Goal: Task Accomplishment & Management: Manage account settings

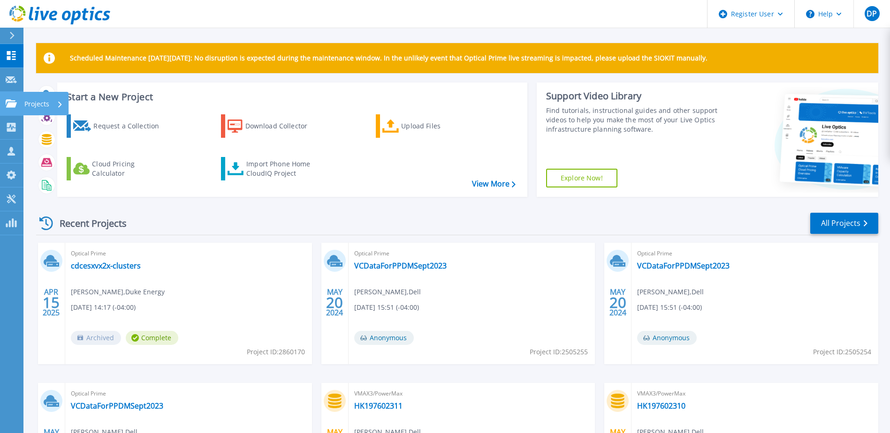
click at [14, 102] on icon at bounding box center [11, 103] width 11 height 8
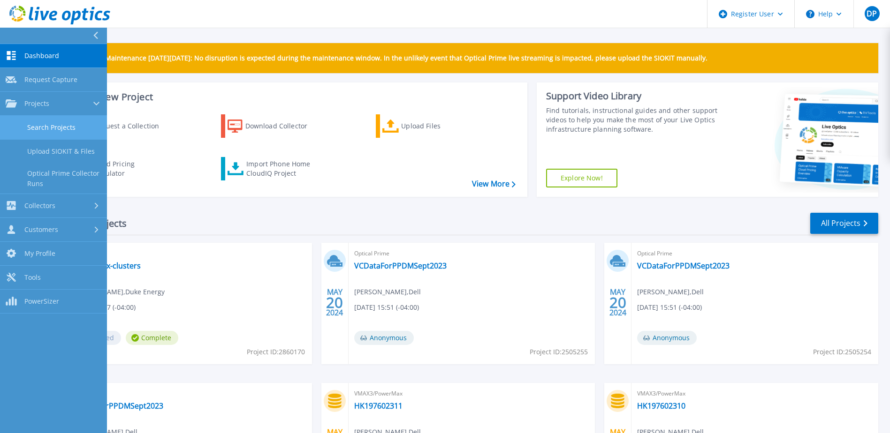
click at [52, 127] on link "Search Projects" at bounding box center [53, 128] width 107 height 24
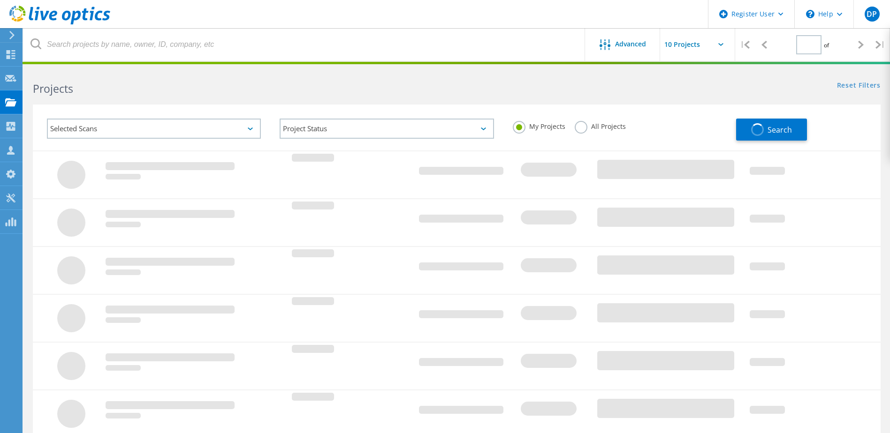
type input "1"
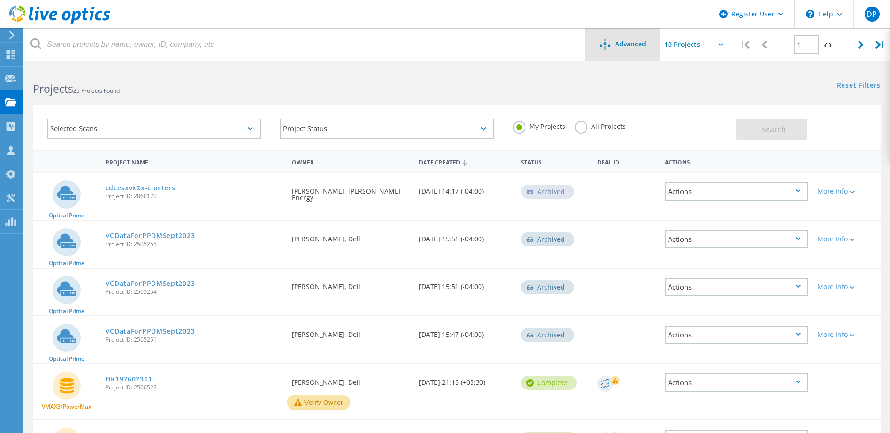
click at [628, 45] on span "Advanced" at bounding box center [630, 44] width 31 height 7
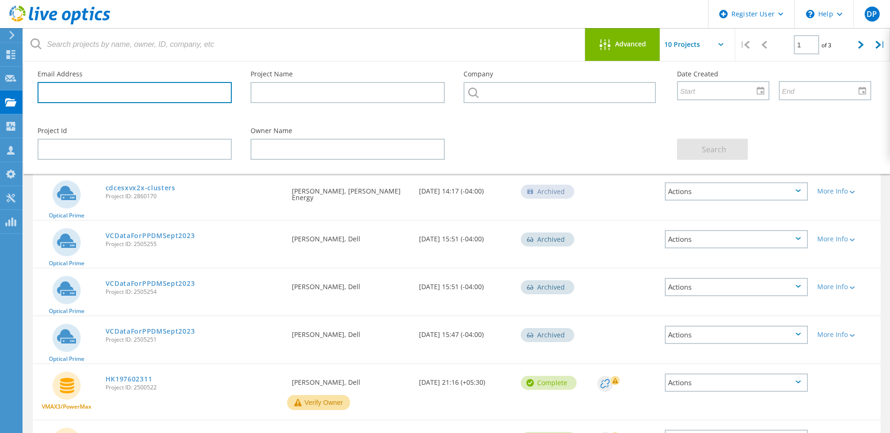
click at [138, 91] on input "text" at bounding box center [135, 92] width 194 height 21
paste input "[PERSON_NAME][EMAIL_ADDRESS][PERSON_NAME][DOMAIN_NAME]"
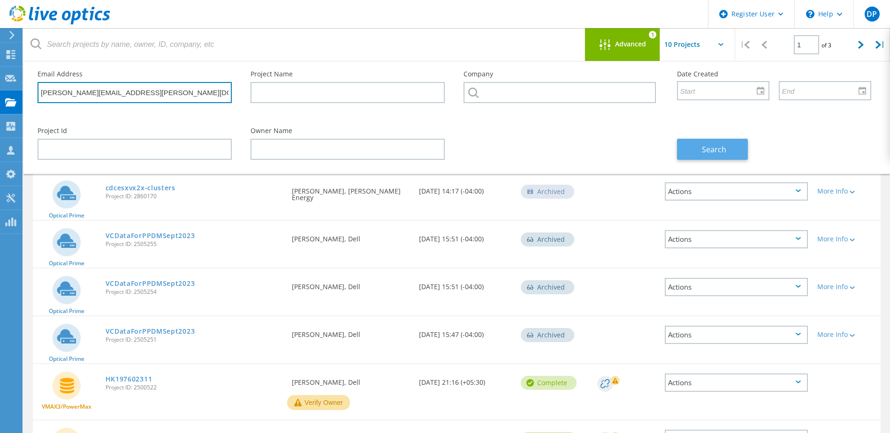
type input "[PERSON_NAME][EMAIL_ADDRESS][PERSON_NAME][DOMAIN_NAME]"
click at [736, 159] on button "Search" at bounding box center [712, 149] width 71 height 21
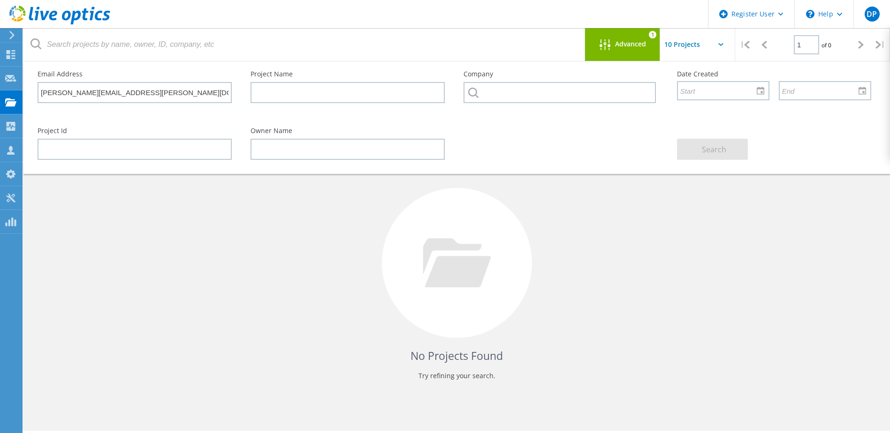
click at [705, 45] on input "text" at bounding box center [707, 44] width 94 height 33
click at [614, 167] on div "Project Id Owner Name Search" at bounding box center [454, 143] width 852 height 51
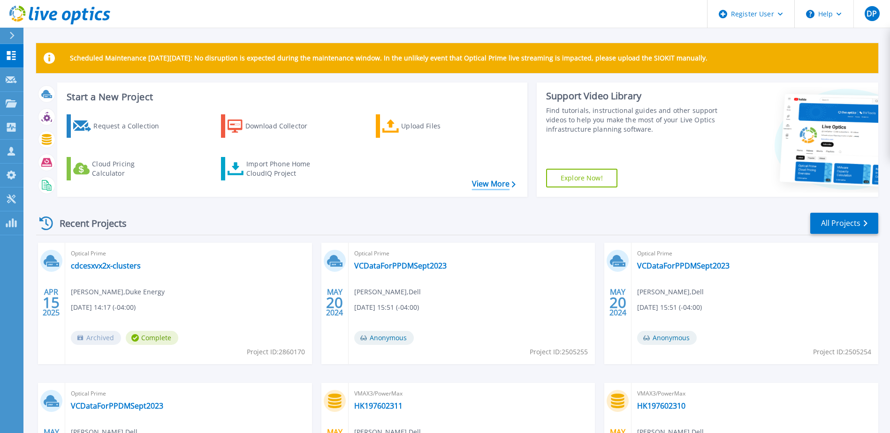
click at [490, 182] on link "View More" at bounding box center [494, 184] width 44 height 9
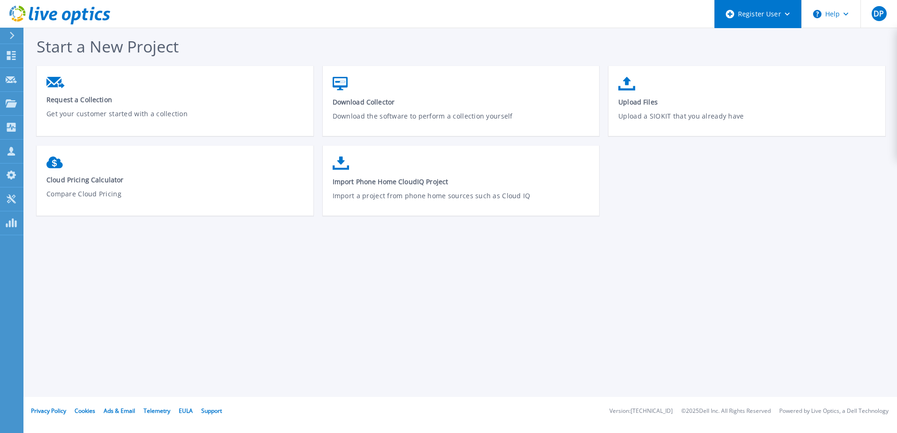
click at [769, 8] on div "Register User" at bounding box center [757, 14] width 87 height 28
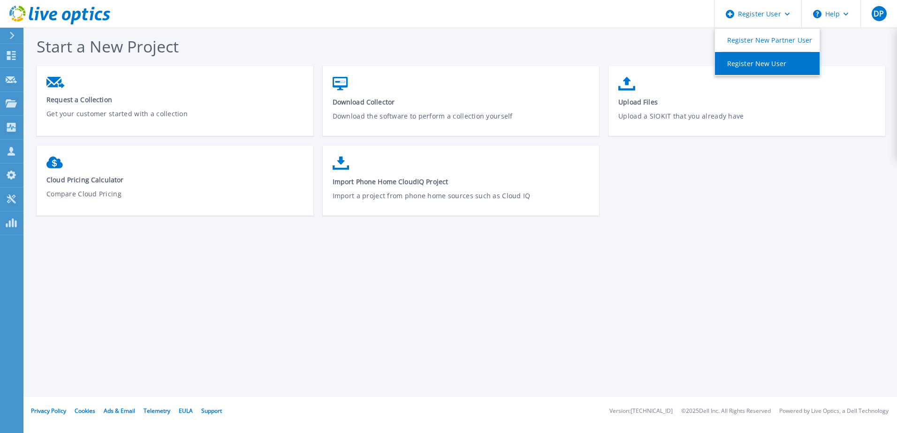
click at [758, 62] on link "Register New User" at bounding box center [767, 63] width 105 height 23
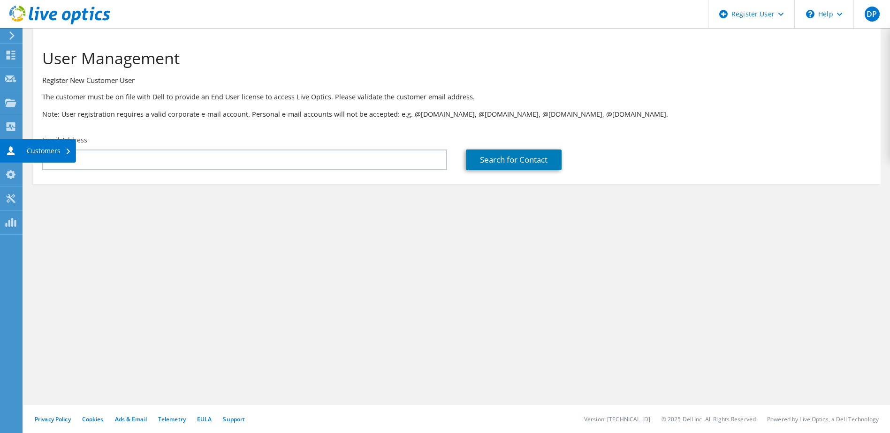
click at [15, 152] on icon at bounding box center [10, 150] width 11 height 9
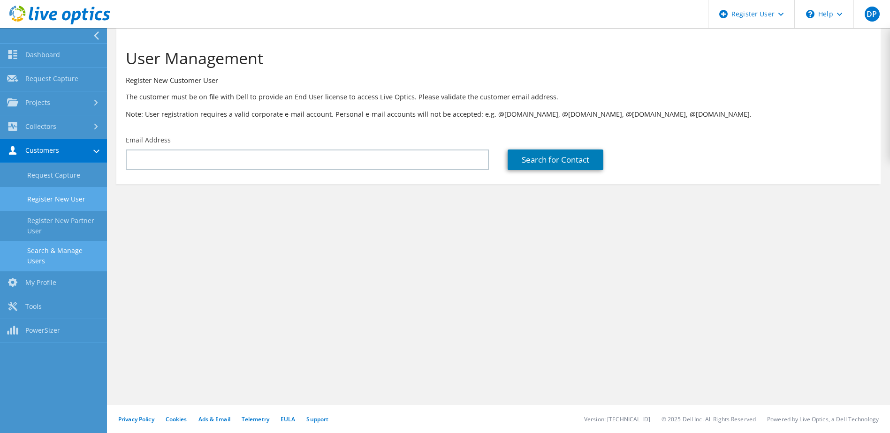
click at [66, 258] on link "Search & Manage Users" at bounding box center [53, 256] width 107 height 30
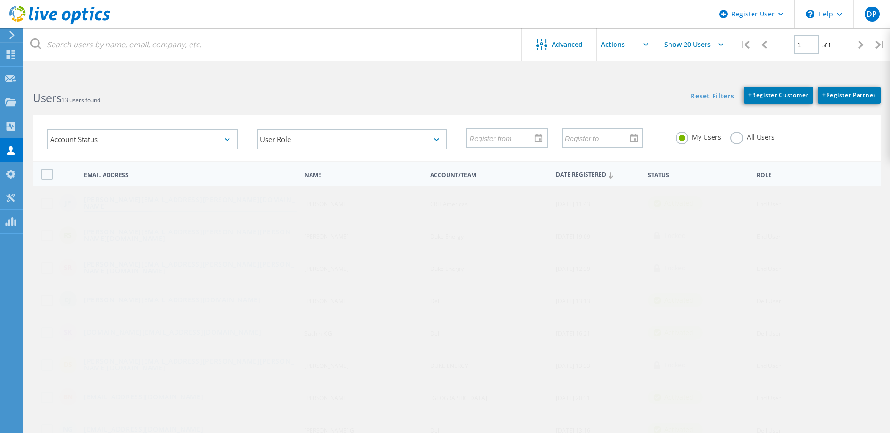
click at [151, 205] on link "[PERSON_NAME][EMAIL_ADDRESS][PERSON_NAME][DOMAIN_NAME]" at bounding box center [190, 204] width 212 height 15
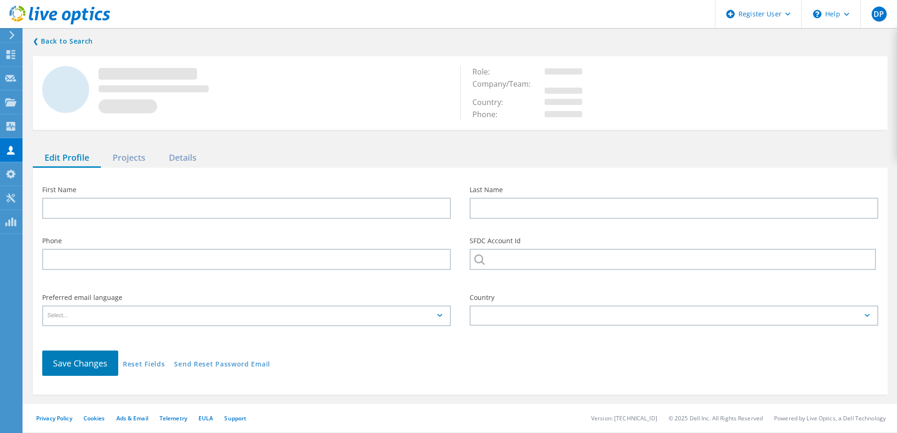
type input "[PERSON_NAME]"
type input "CRH Americas"
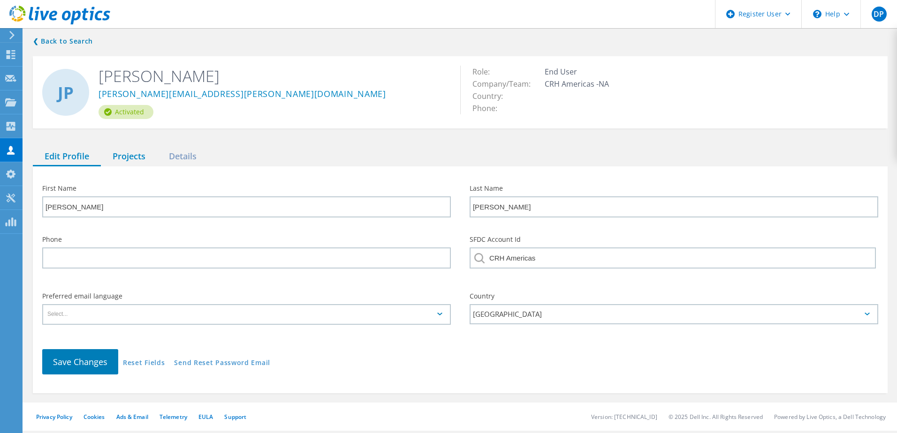
click at [129, 161] on div "Projects" at bounding box center [129, 156] width 56 height 19
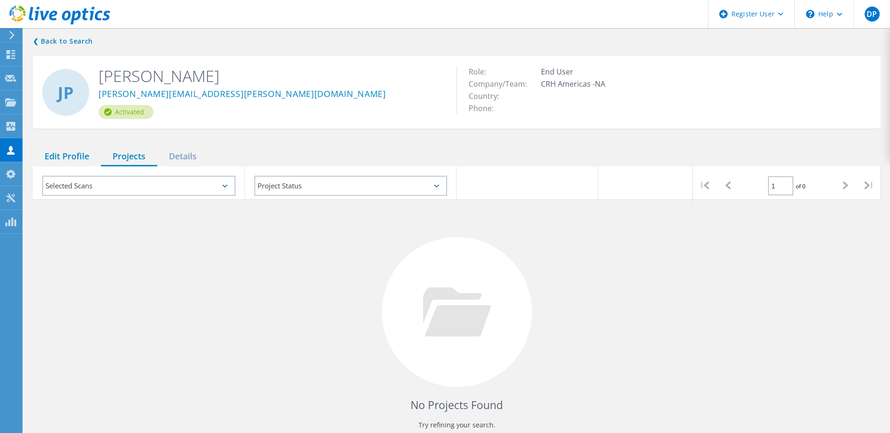
click at [68, 151] on div "Edit Profile" at bounding box center [67, 156] width 68 height 19
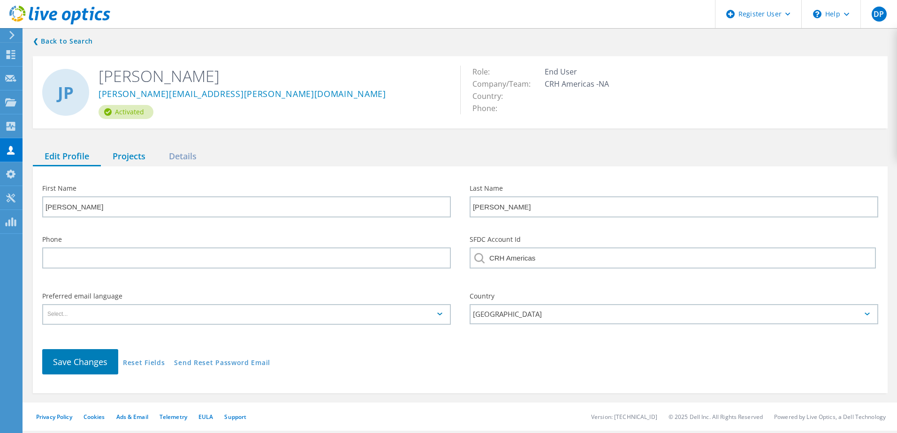
click at [131, 157] on div "Projects" at bounding box center [129, 156] width 56 height 19
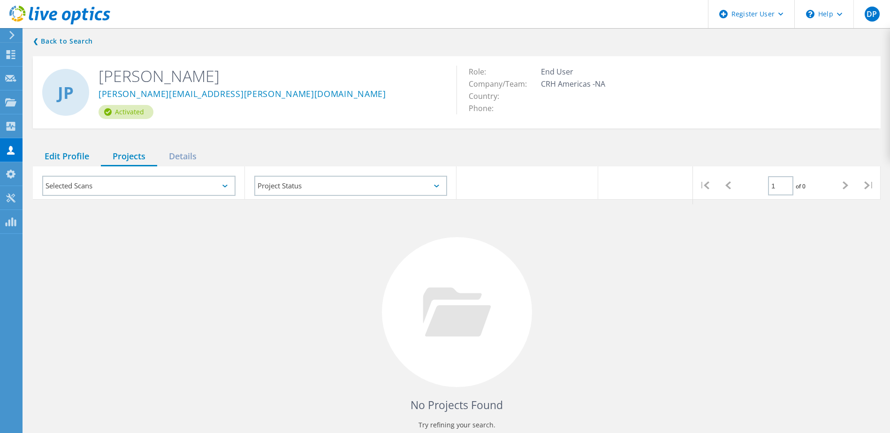
click at [74, 152] on div "Edit Profile" at bounding box center [67, 156] width 68 height 19
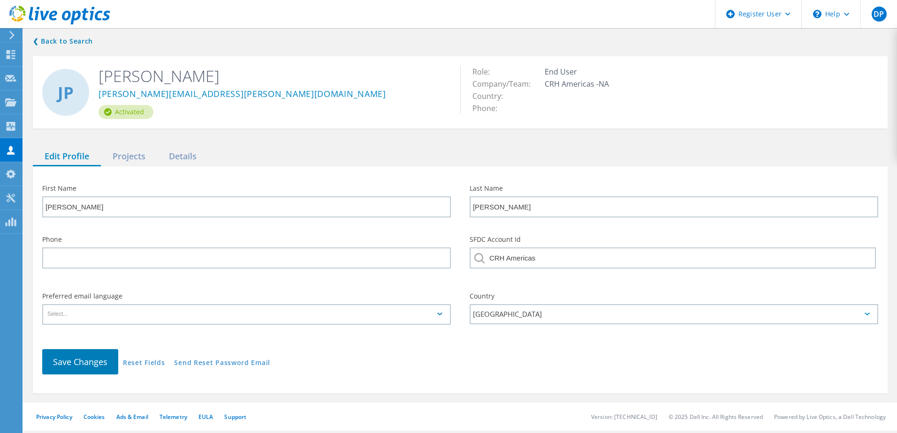
click at [132, 306] on input "text" at bounding box center [243, 314] width 400 height 19
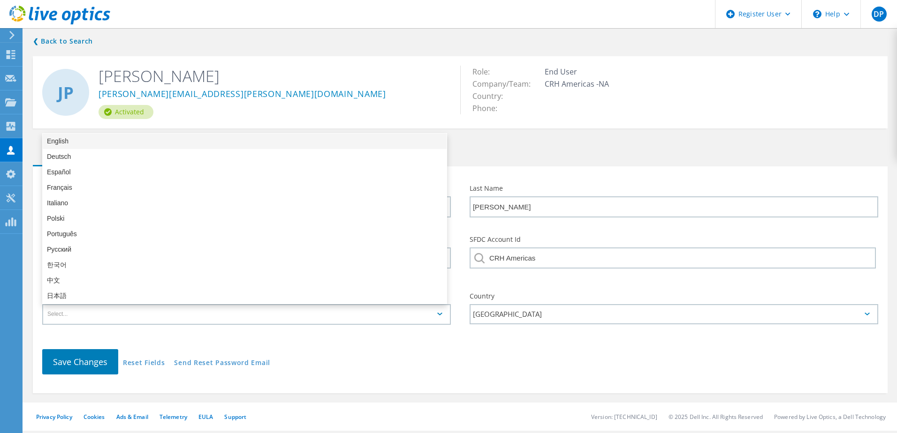
click at [63, 137] on div "English" at bounding box center [245, 141] width 404 height 15
type input "English"
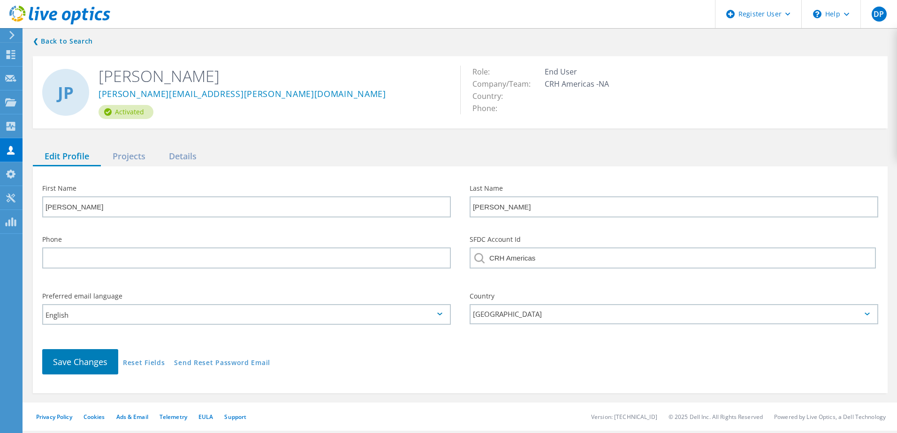
click at [69, 343] on div "Save Changes Reset Fields Send Reset Password Email" at bounding box center [460, 362] width 855 height 44
click at [73, 363] on span "Save Changes" at bounding box center [80, 361] width 54 height 11
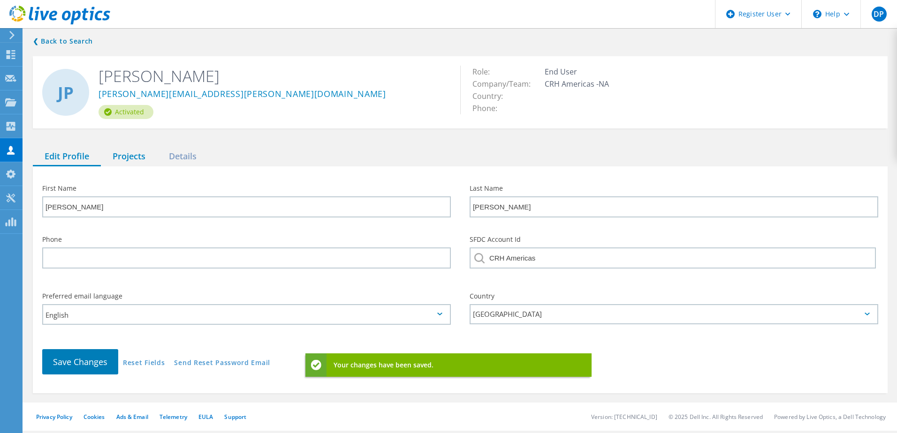
click at [128, 158] on div "Projects" at bounding box center [129, 156] width 56 height 19
